Goal: Task Accomplishment & Management: Manage account settings

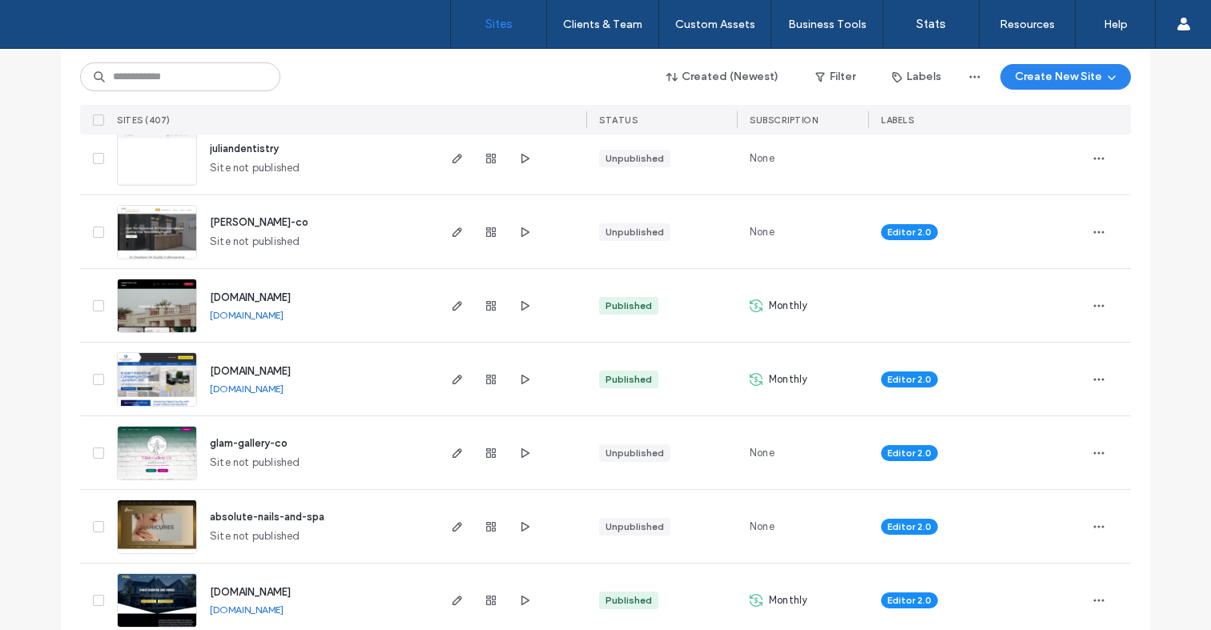
scroll to position [784, 0]
click at [485, 594] on icon "button" at bounding box center [491, 600] width 13 height 13
